Goal: Check status: Check status

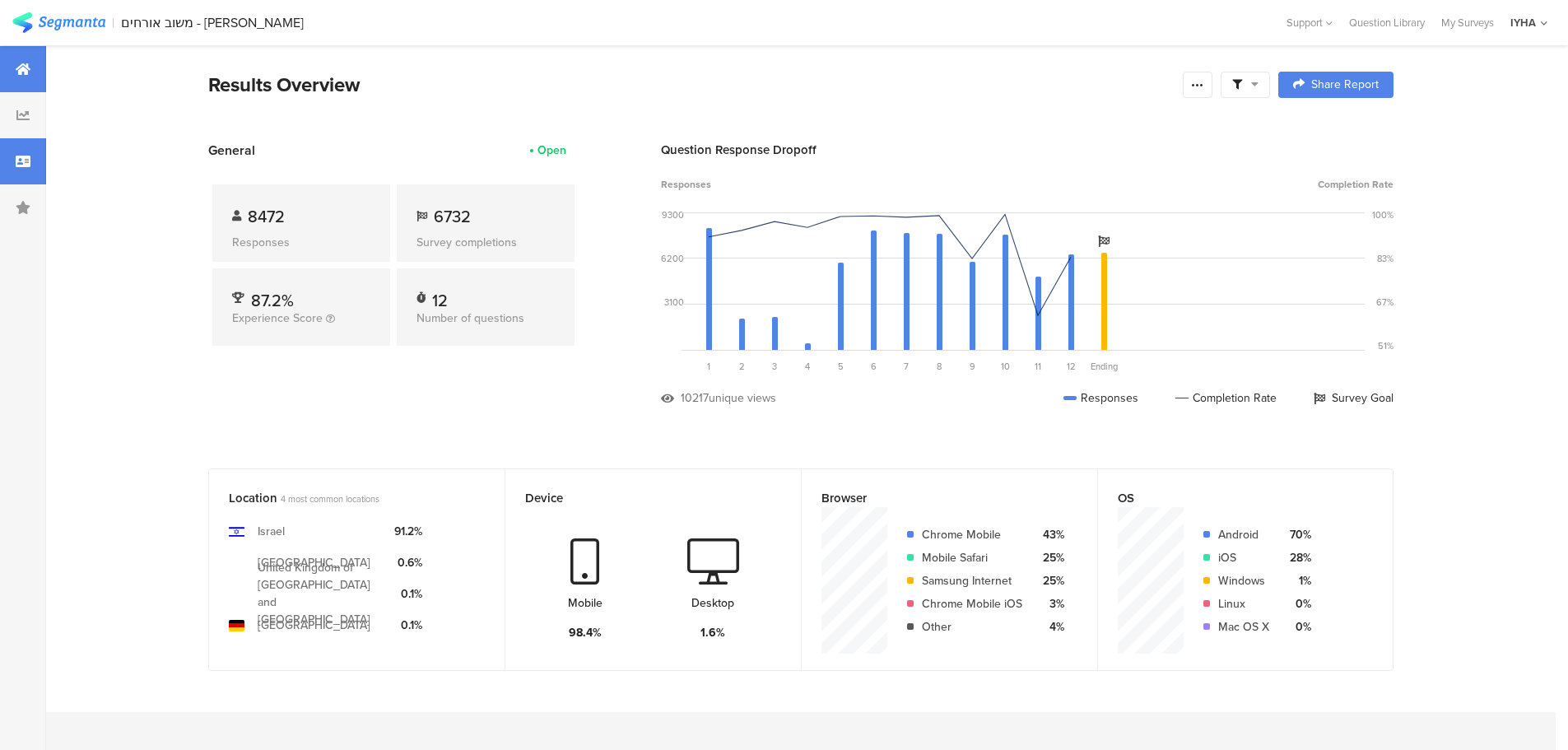
click at [25, 166] on icon at bounding box center [23, 162] width 15 height 13
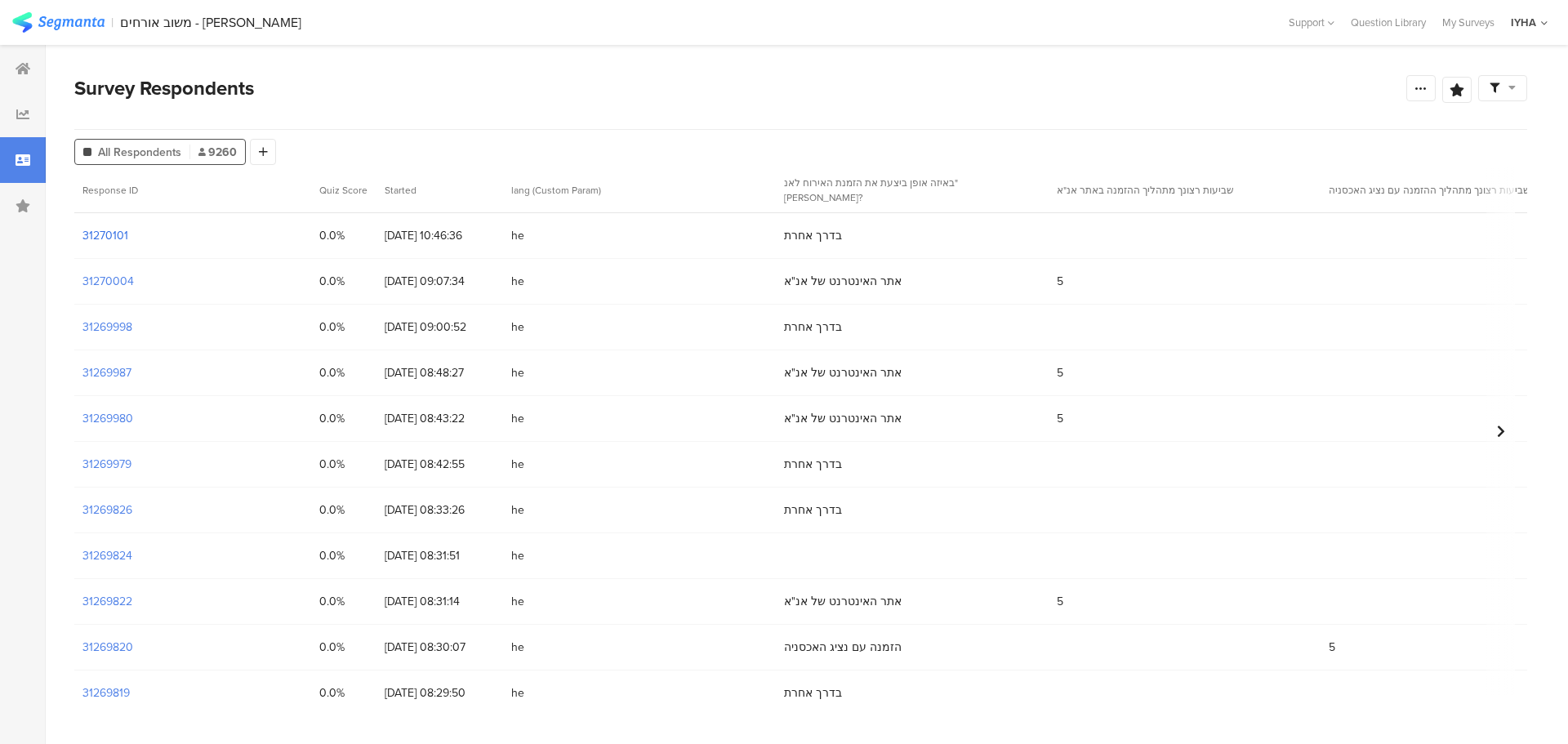
click at [110, 240] on section "31270101" at bounding box center [105, 236] width 45 height 17
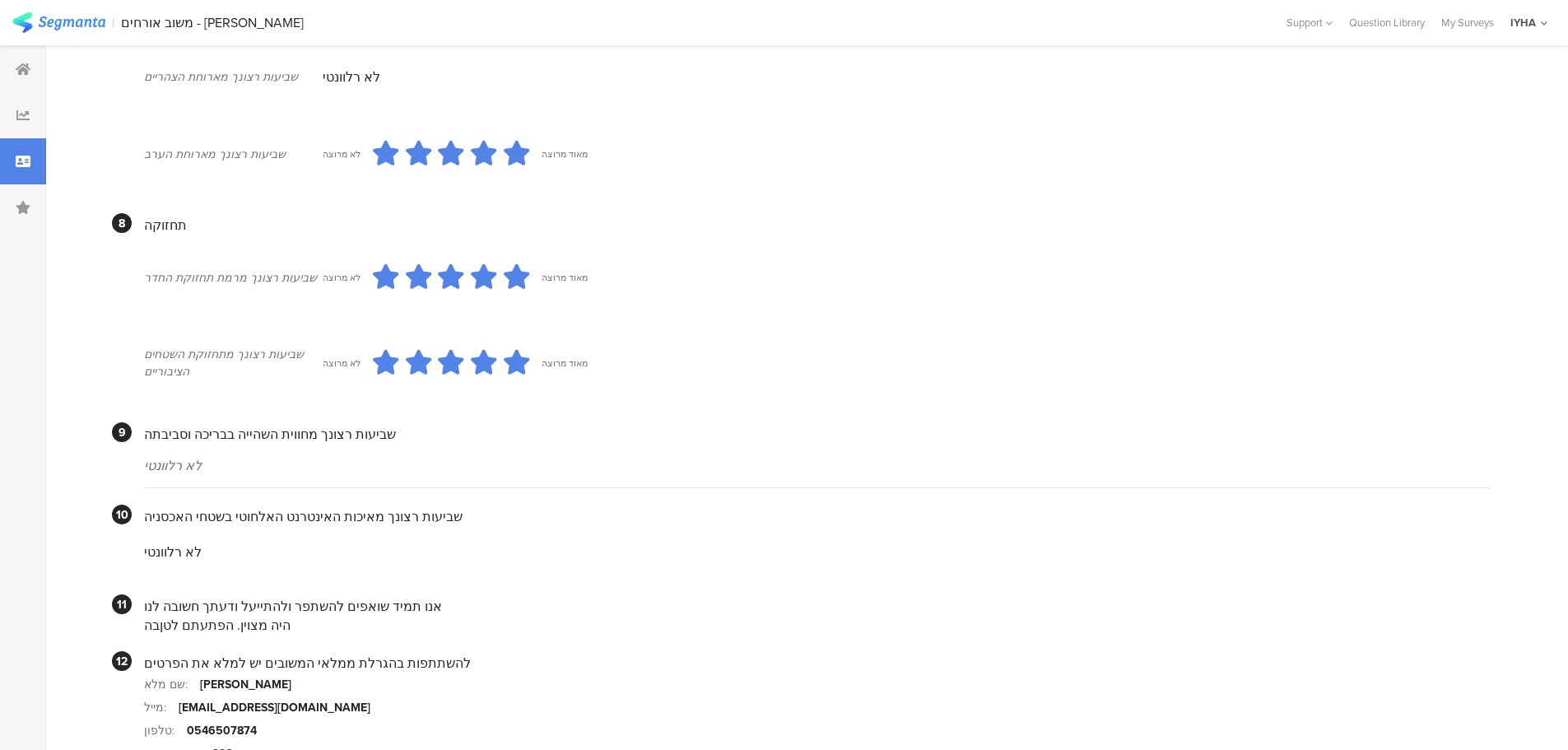
scroll to position [1248, 0]
